Goal: Information Seeking & Learning: Learn about a topic

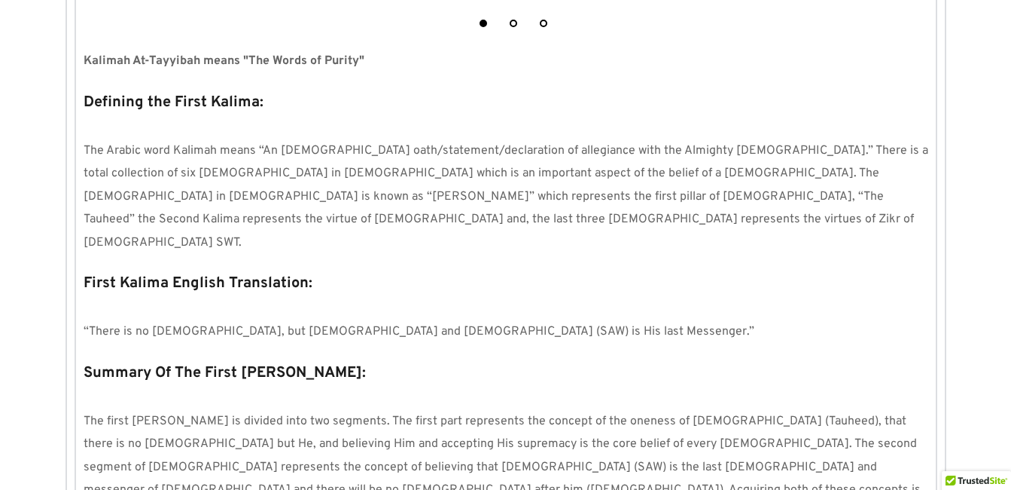
scroll to position [572, 0]
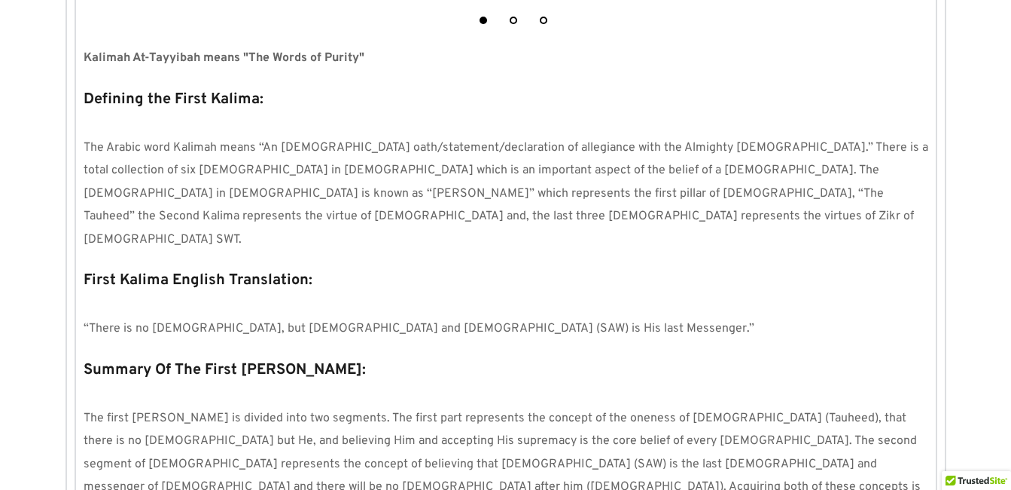
click at [548, 204] on p "The Arabic word Kalimah means “An [DEMOGRAPHIC_DATA] oath/statement/declaration…" at bounding box center [506, 193] width 845 height 114
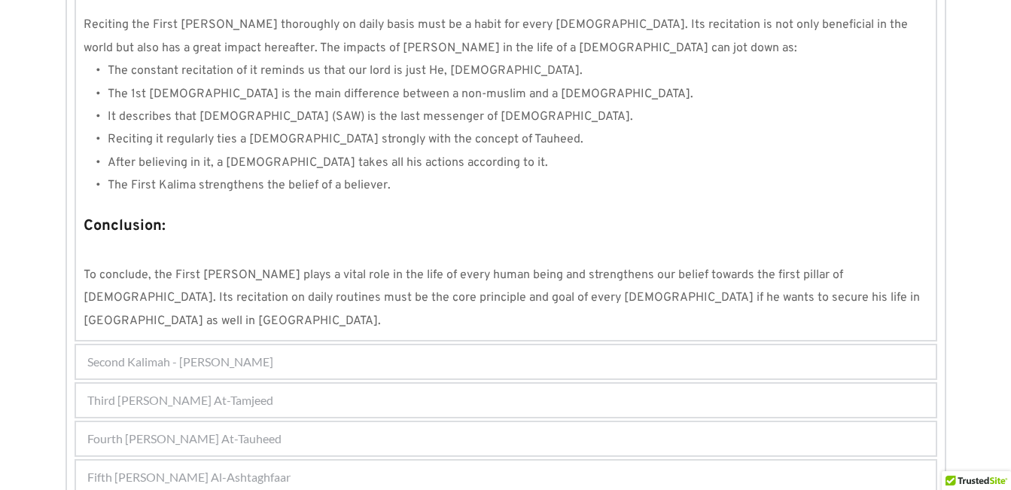
scroll to position [1448, 0]
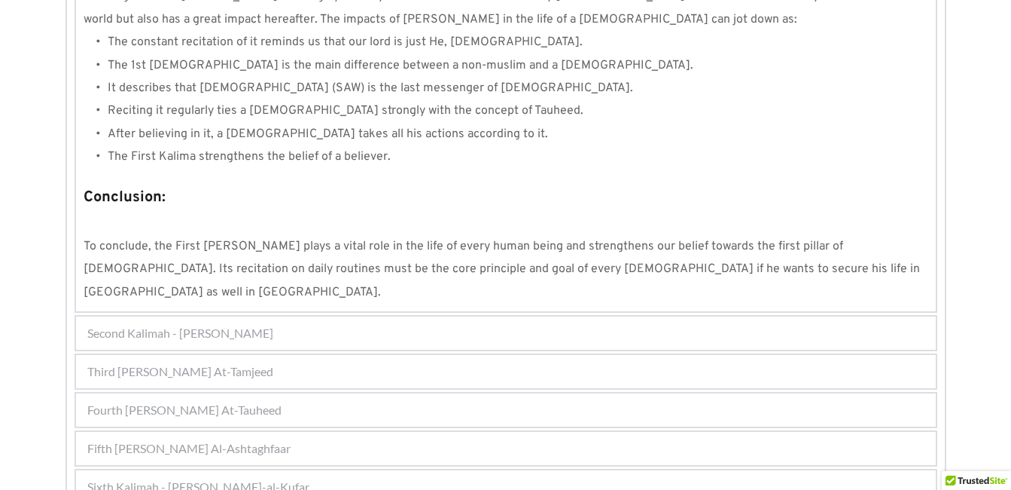
click at [421, 432] on div "Fifth [PERSON_NAME] Al-Ashtaghfaar" at bounding box center [506, 448] width 860 height 33
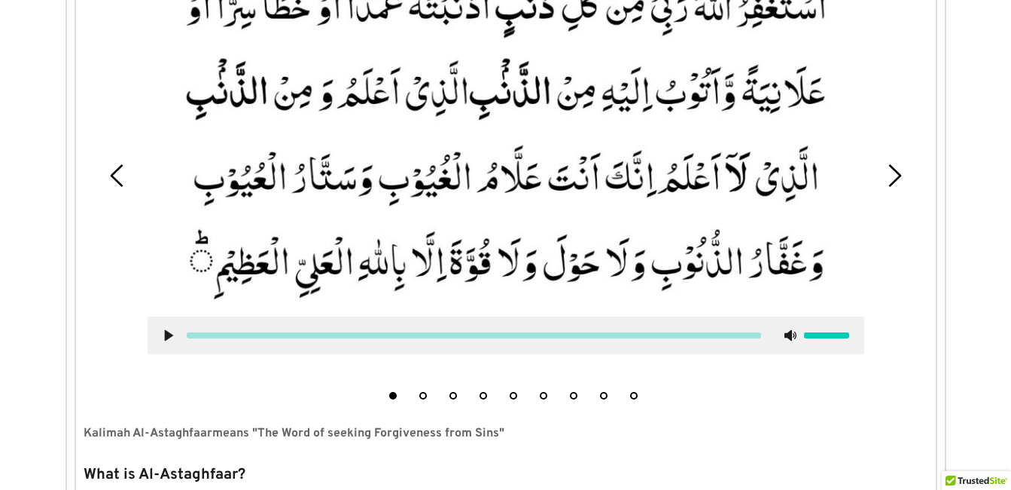
scroll to position [520, 0]
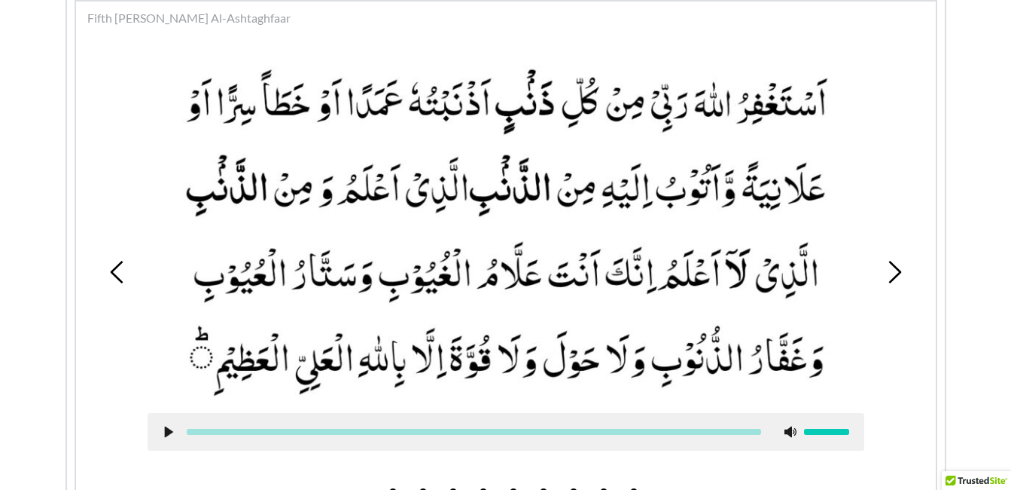
click at [573, 394] on picture at bounding box center [506, 228] width 717 height 338
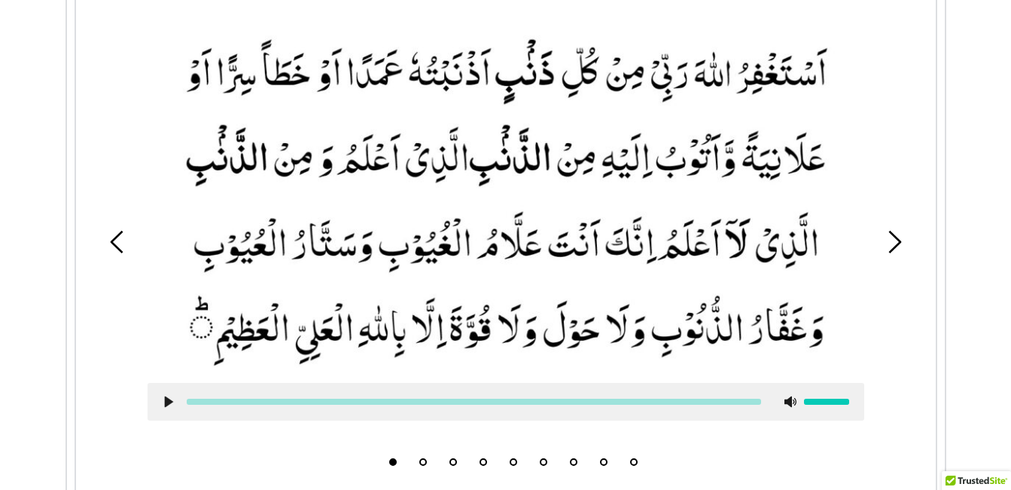
scroll to position [580, 0]
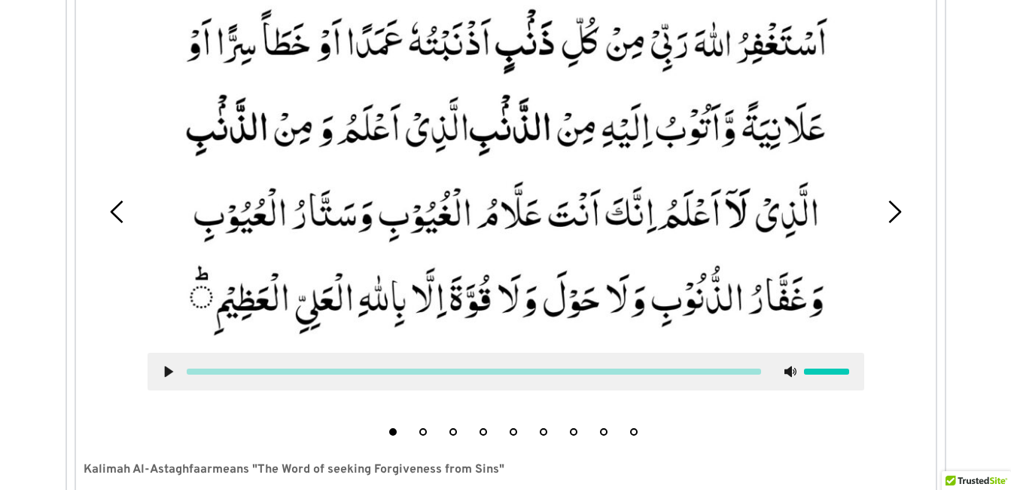
click at [514, 428] on button "5" at bounding box center [514, 432] width 8 height 8
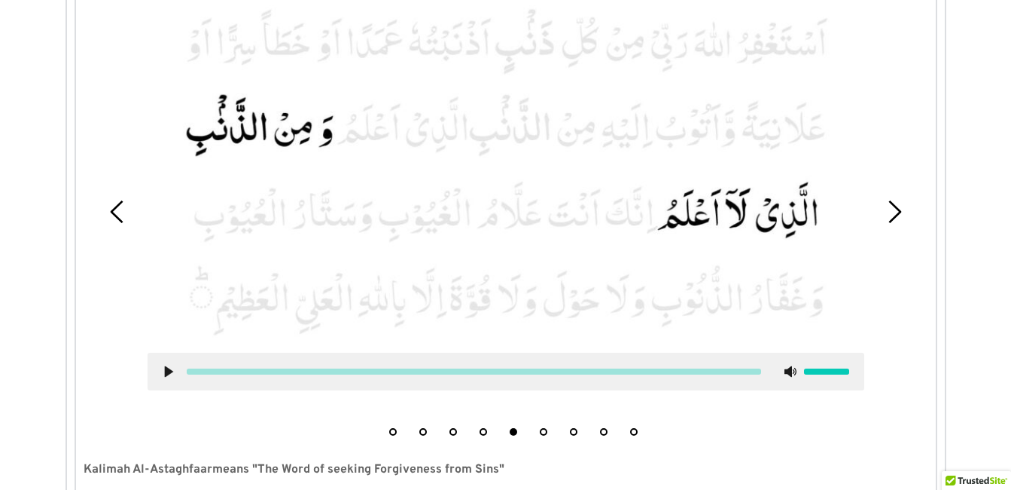
click at [548, 433] on li "6" at bounding box center [543, 427] width 15 height 15
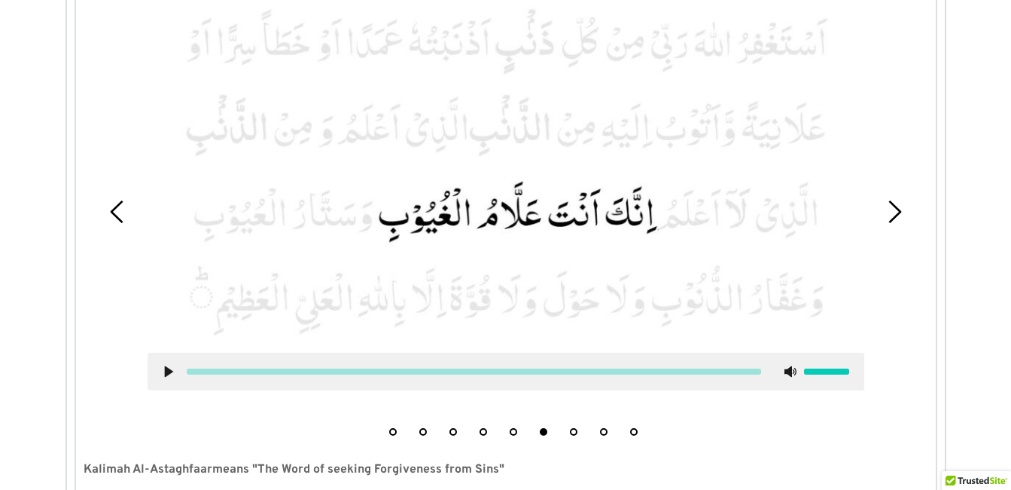
click at [163, 369] on icon at bounding box center [169, 371] width 12 height 12
click at [166, 369] on use at bounding box center [168, 371] width 10 height 11
click at [420, 260] on picture at bounding box center [506, 168] width 717 height 338
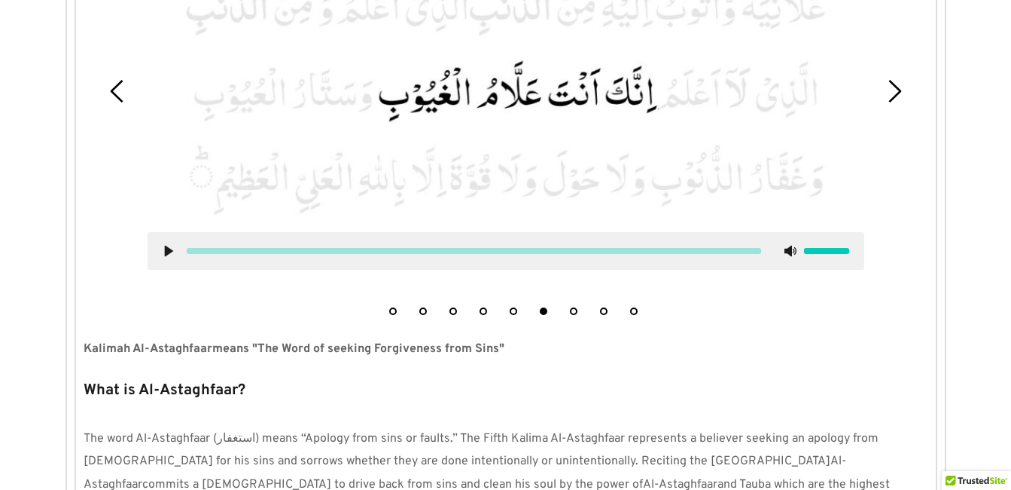
scroll to position [670, 0]
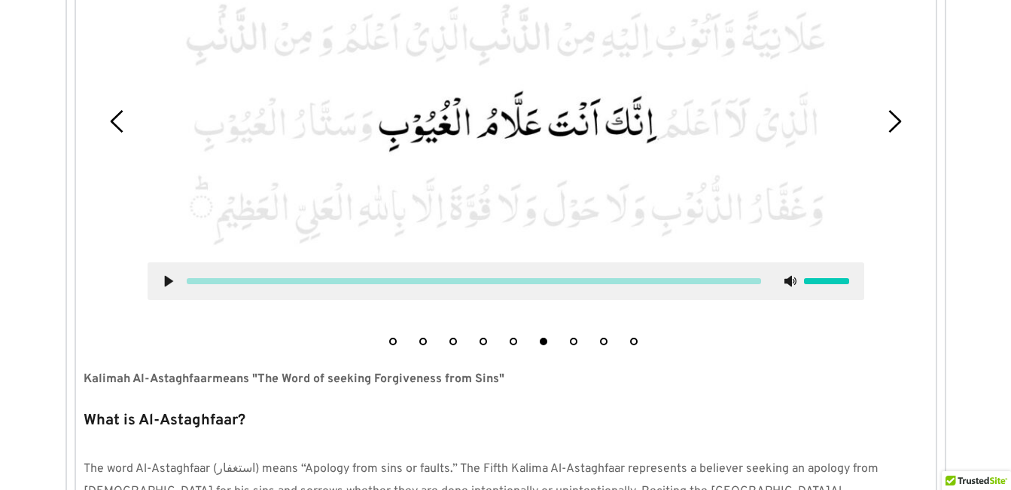
click at [575, 337] on li "7" at bounding box center [573, 337] width 15 height 15
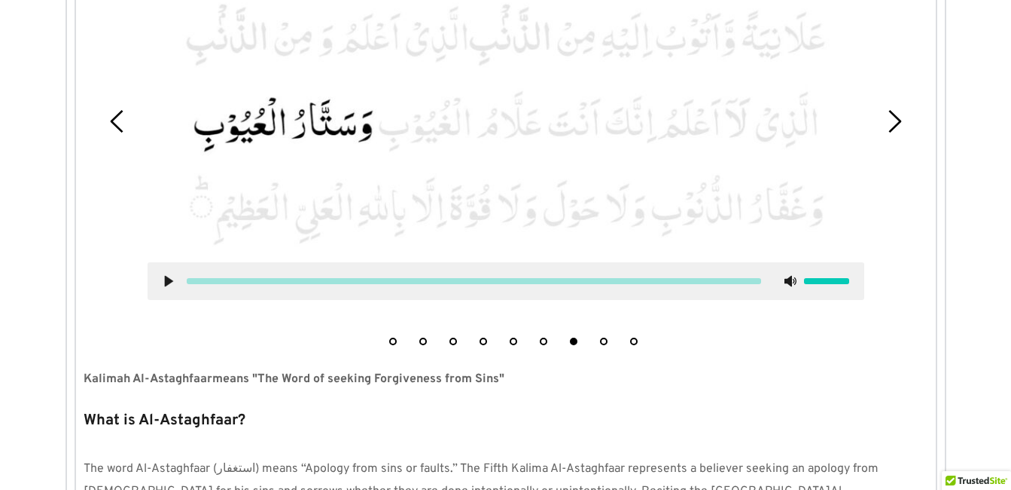
click at [169, 279] on use at bounding box center [168, 281] width 8 height 11
click at [169, 281] on icon at bounding box center [169, 281] width 12 height 12
click at [383, 248] on div at bounding box center [506, 104] width 740 height 413
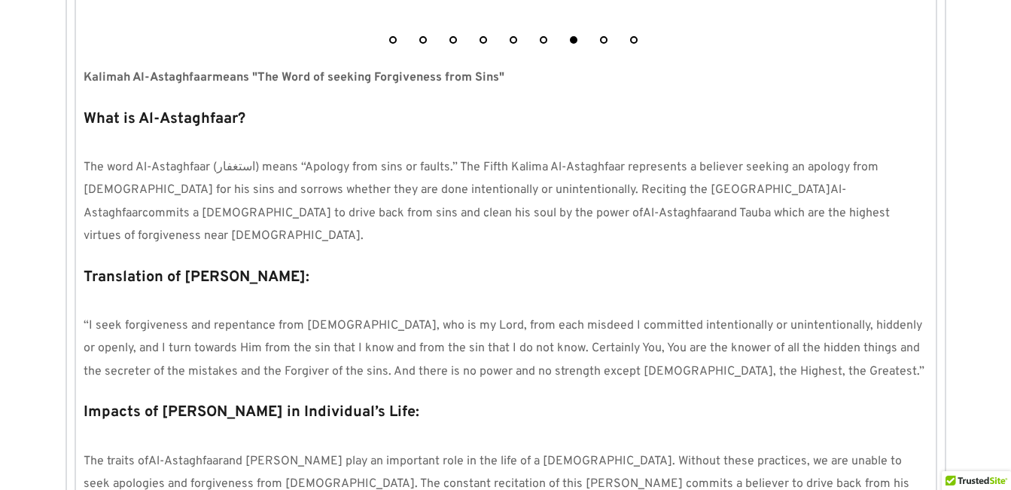
scroll to position [1002, 0]
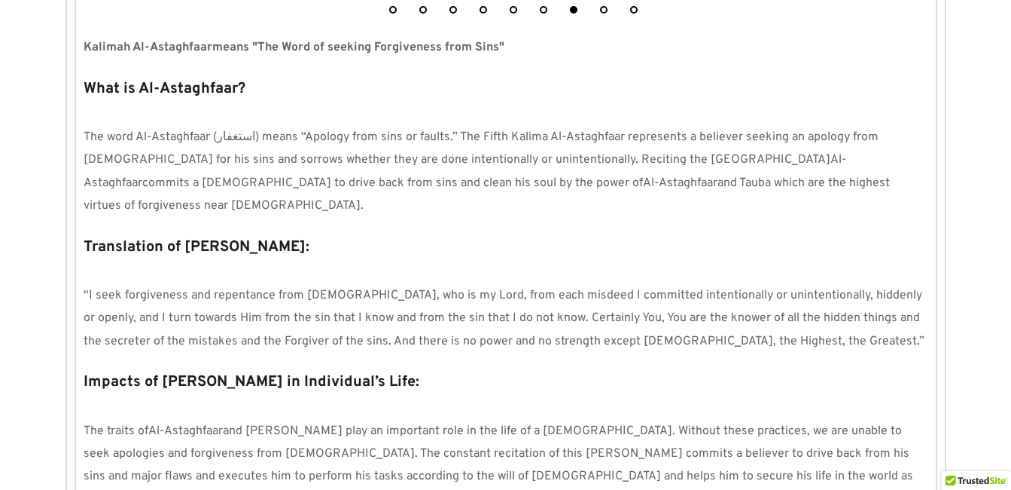
click at [631, 100] on p "What is Al-Astaghfaar?" at bounding box center [506, 89] width 845 height 29
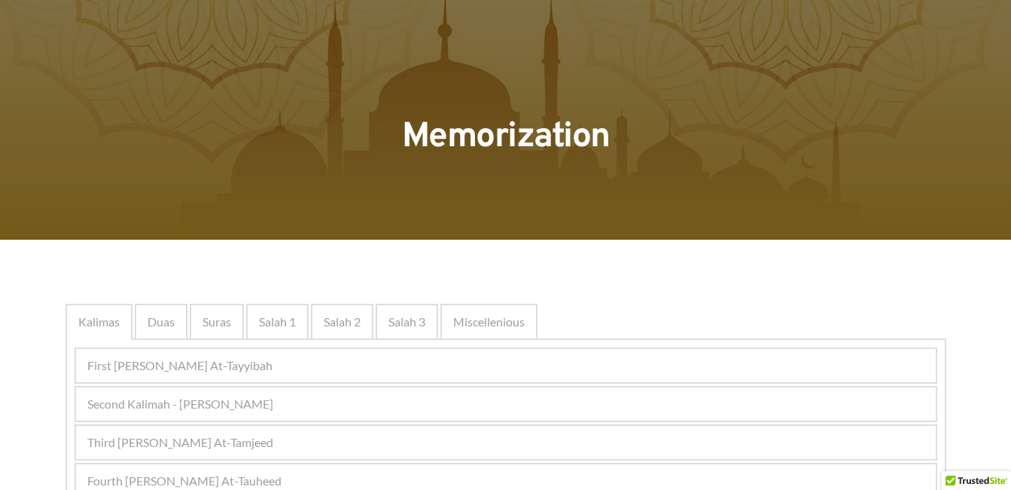
scroll to position [0, 0]
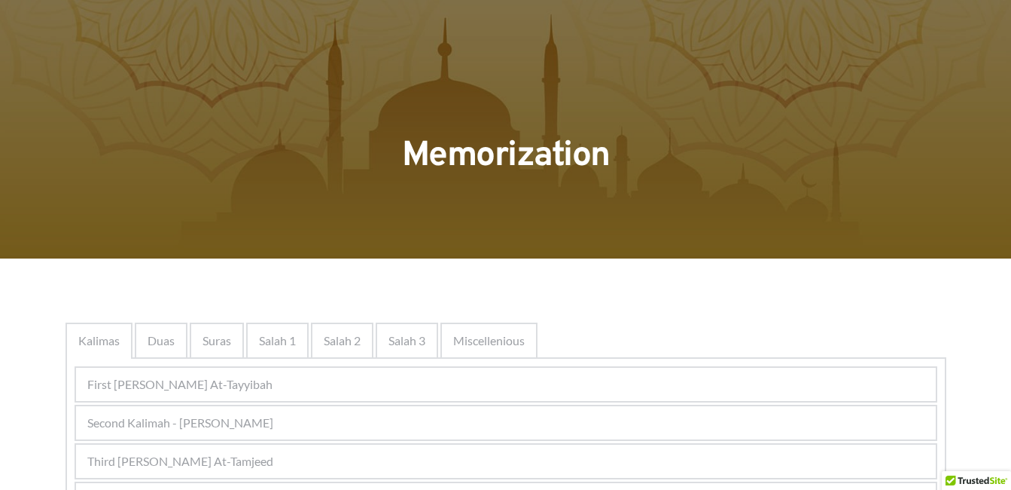
click at [285, 407] on div "Second Kalimah - [PERSON_NAME]" at bounding box center [506, 422] width 860 height 33
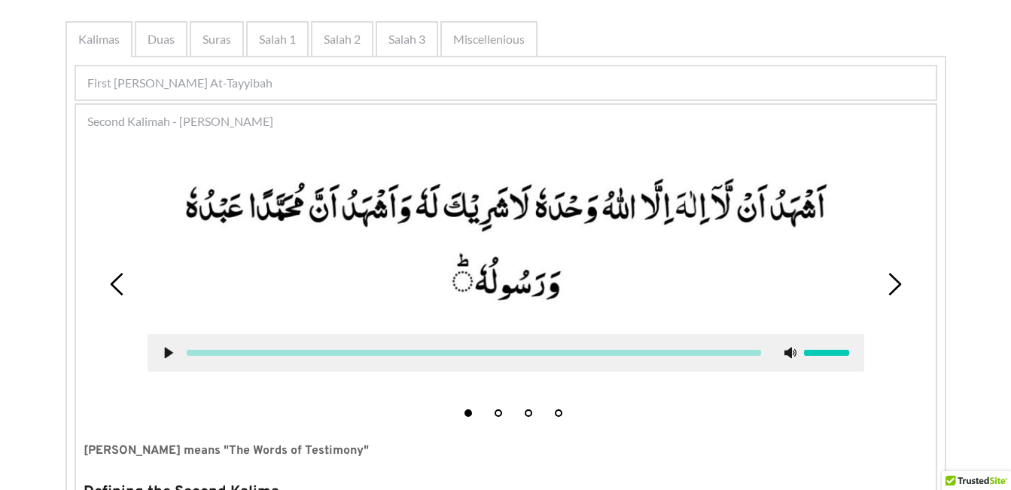
scroll to position [331, 0]
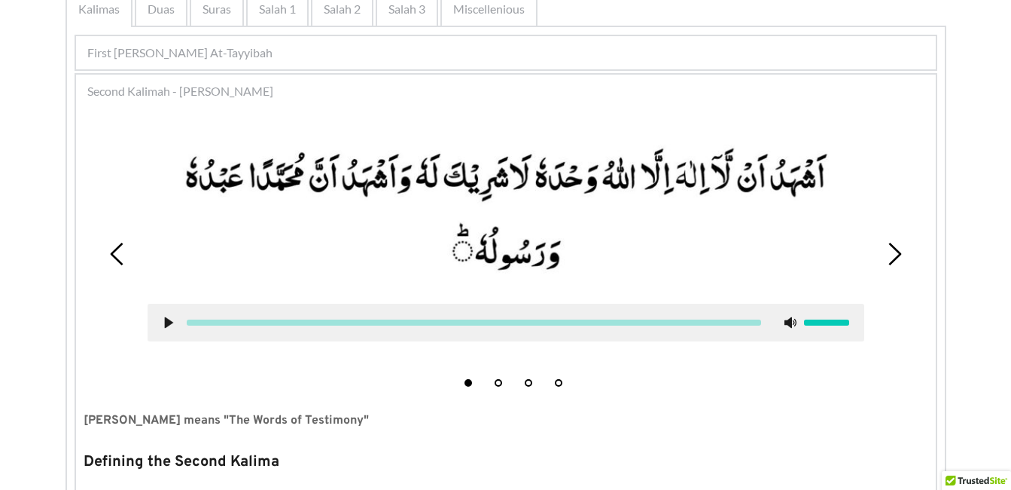
click at [497, 380] on button "2" at bounding box center [499, 383] width 8 height 8
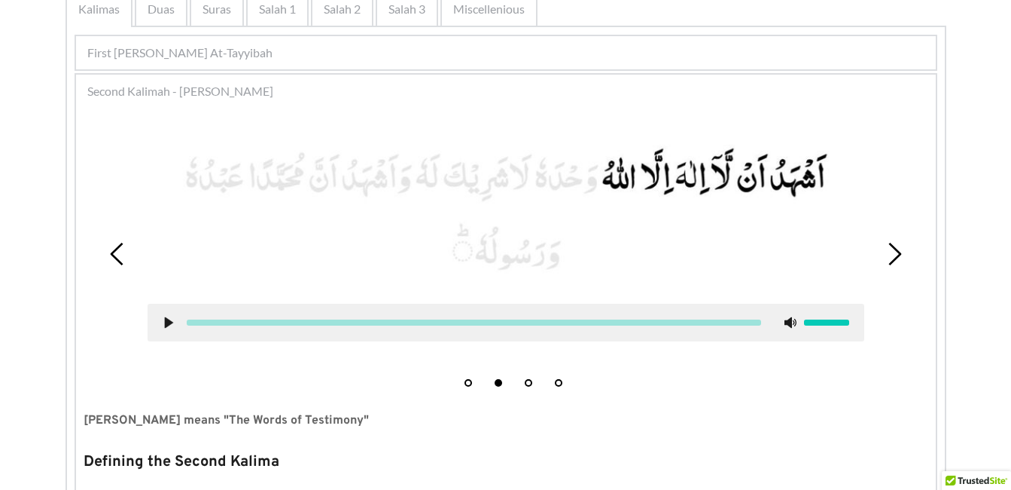
click at [164, 322] on icon at bounding box center [169, 322] width 12 height 12
click at [170, 318] on use at bounding box center [168, 322] width 10 height 11
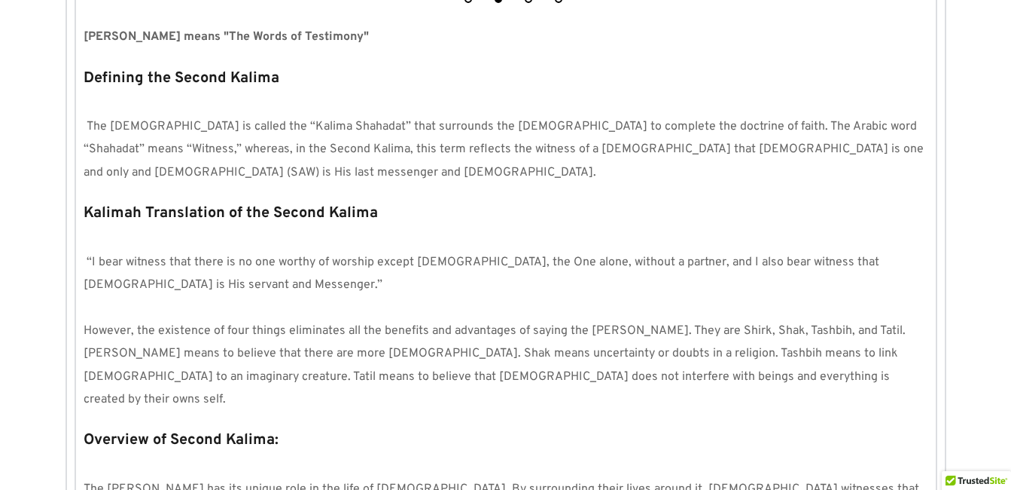
scroll to position [723, 0]
